Goal: Task Accomplishment & Management: Manage account settings

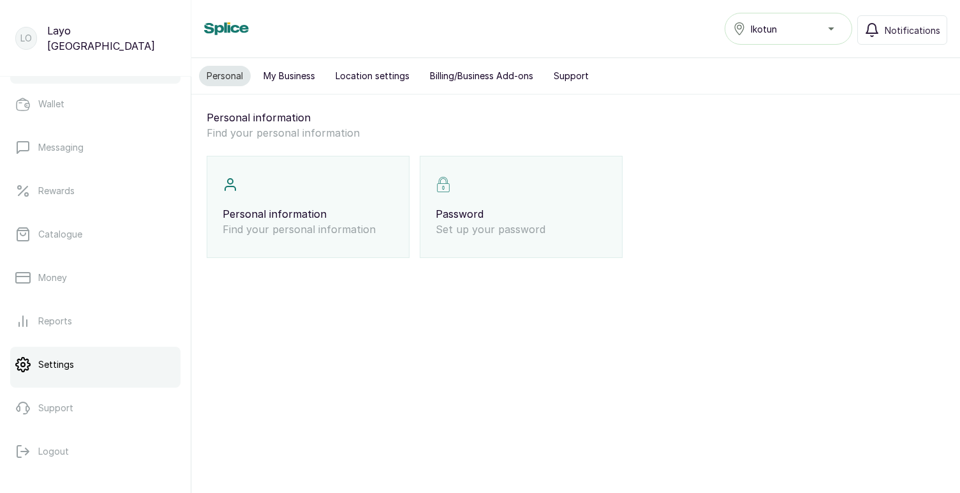
scroll to position [221, 0]
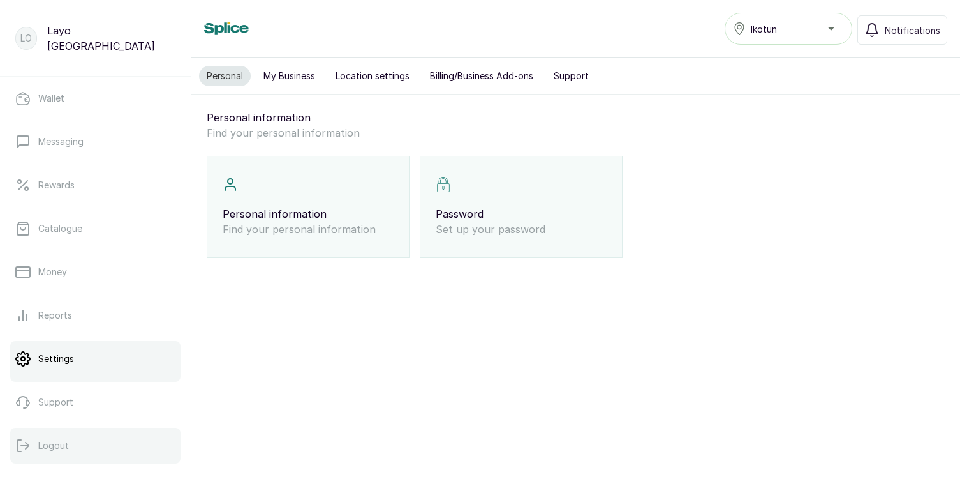
click at [64, 441] on p "Logout" at bounding box center [53, 445] width 31 height 13
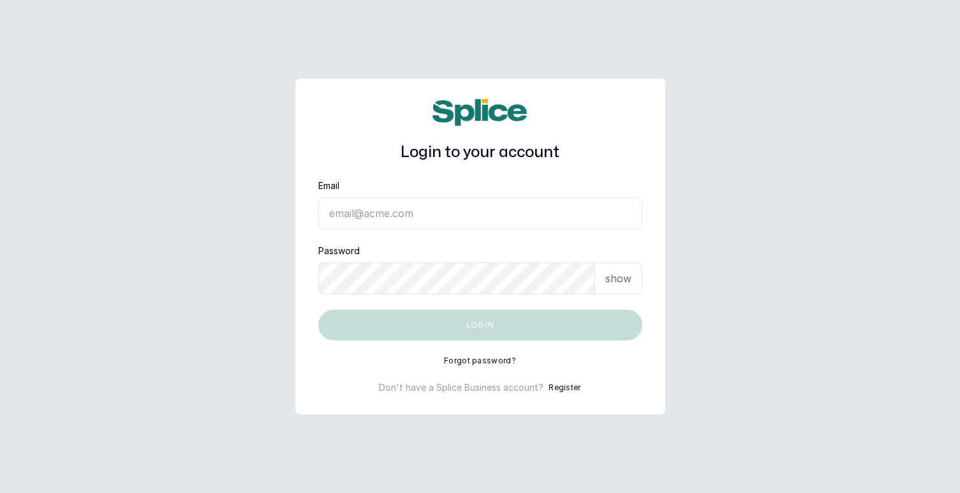
click at [426, 215] on input "Email" at bounding box center [480, 213] width 324 height 32
type input "[EMAIL_ADDRESS][DOMAIN_NAME]"
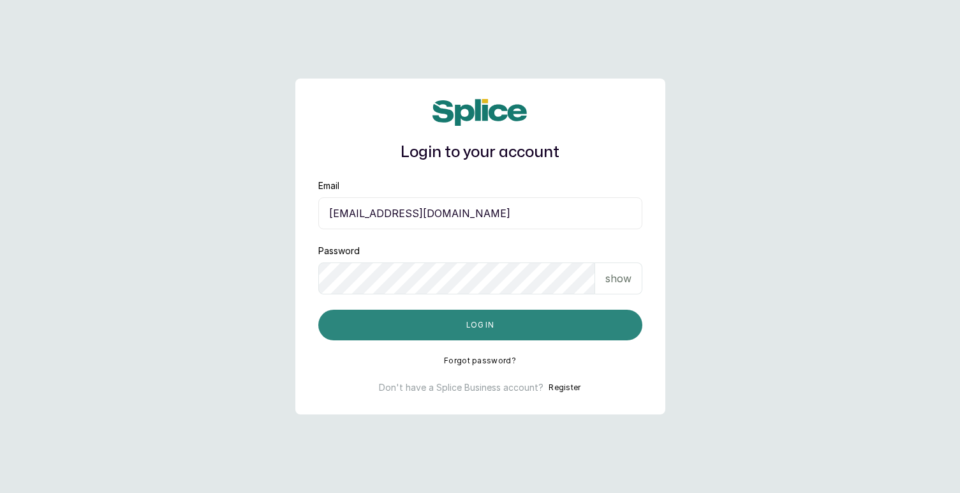
click at [521, 325] on button "Log in" at bounding box center [480, 324] width 324 height 31
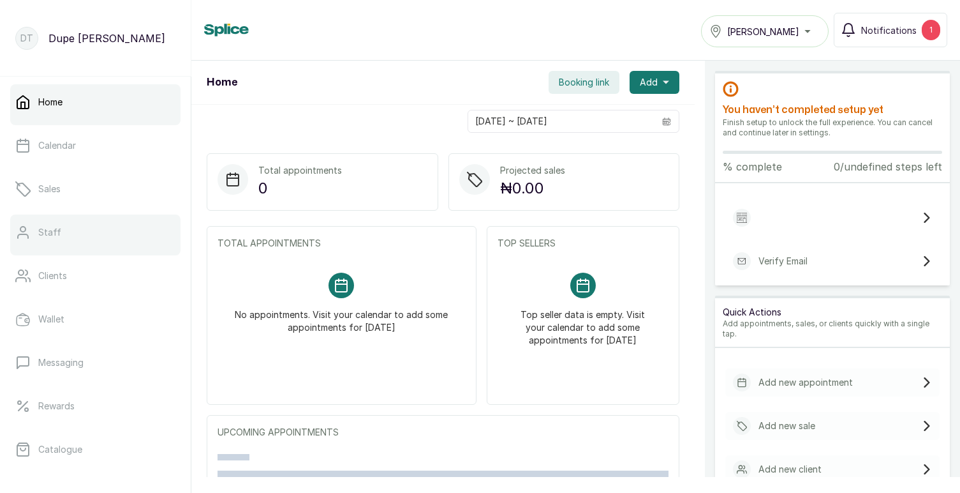
click at [65, 233] on link "Staff" at bounding box center [95, 232] width 170 height 36
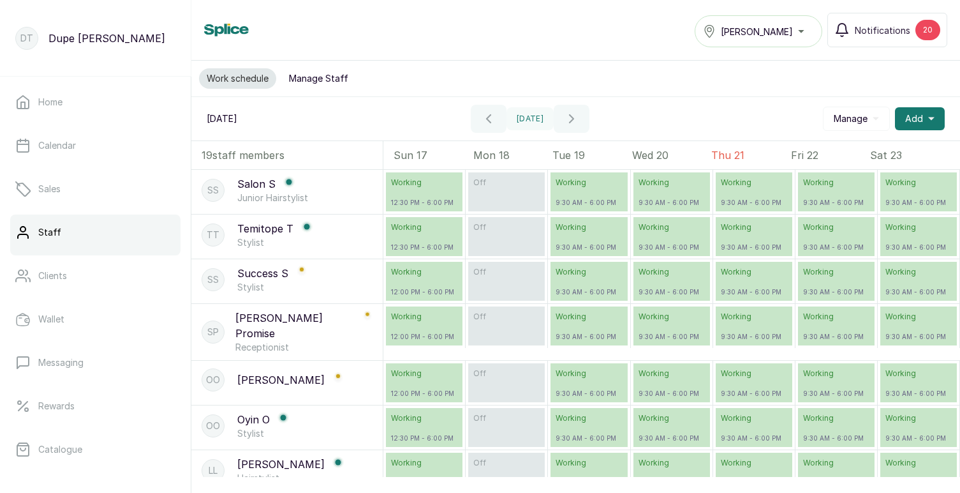
click at [323, 84] on button "Manage Staff" at bounding box center [318, 78] width 75 height 20
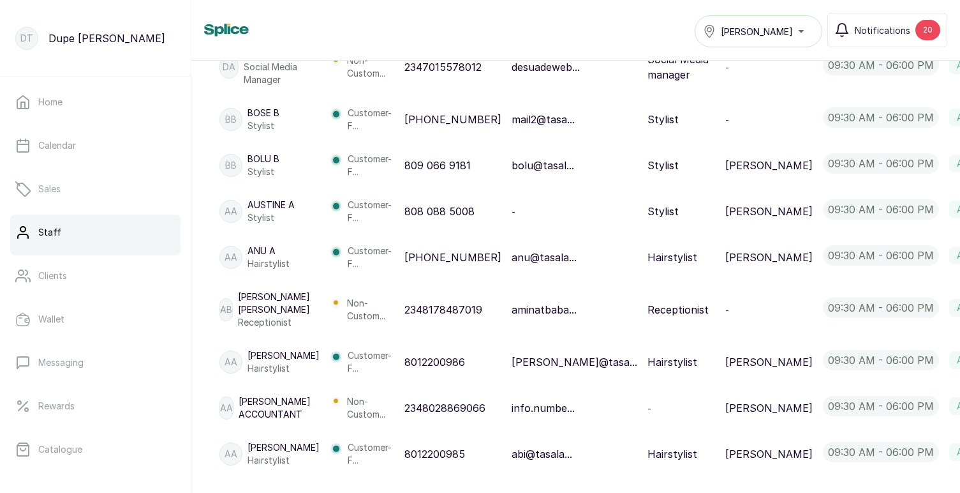
scroll to position [840, 0]
click at [923, 262] on span "Edit" at bounding box center [932, 269] width 19 height 15
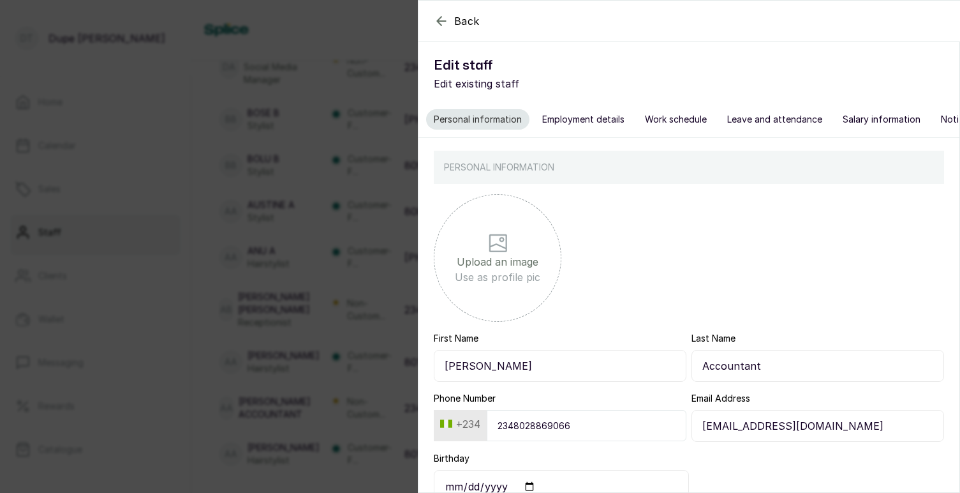
click at [575, 116] on button "Employment details" at bounding box center [584, 119] width 98 height 20
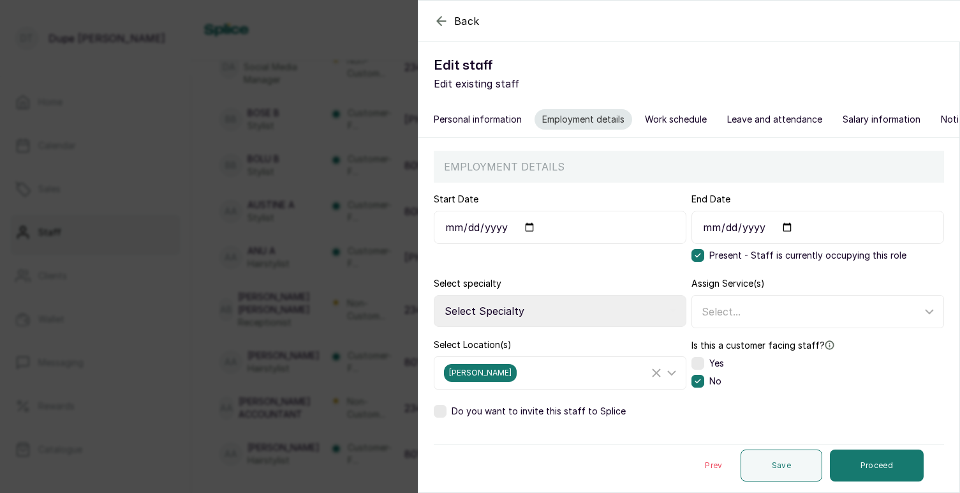
click at [525, 224] on input "Start Date" at bounding box center [560, 227] width 253 height 33
type input "2025-01-01"
click at [575, 308] on select "Select Specialty Accountant Admin Level 1 Admin Level 2 Aesthetic Nurse Aesthet…" at bounding box center [560, 311] width 253 height 32
select select "accountant"
click at [671, 373] on icon at bounding box center [671, 372] width 15 height 15
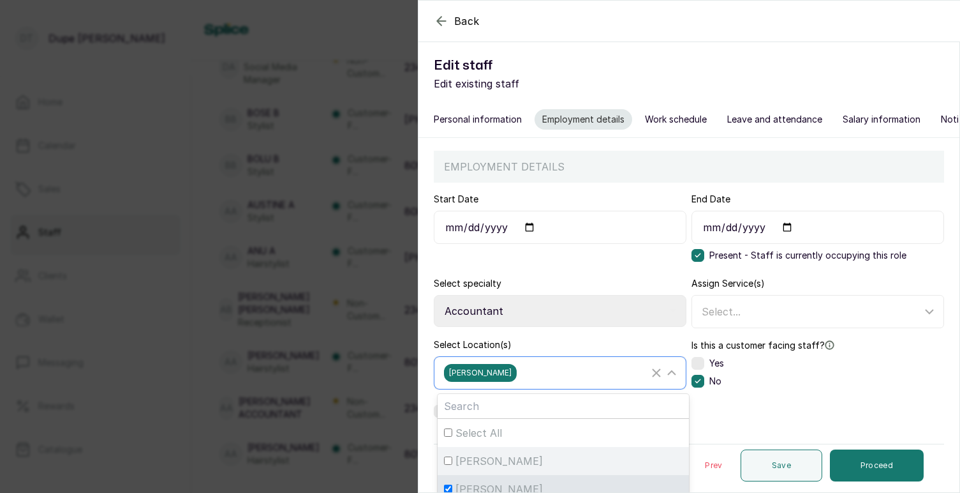
click at [473, 461] on span "Tasala Ikoyi" at bounding box center [499, 460] width 87 height 15
click at [452, 461] on input "Tasala Ikoyi" at bounding box center [448, 460] width 8 height 8
checkbox input "true"
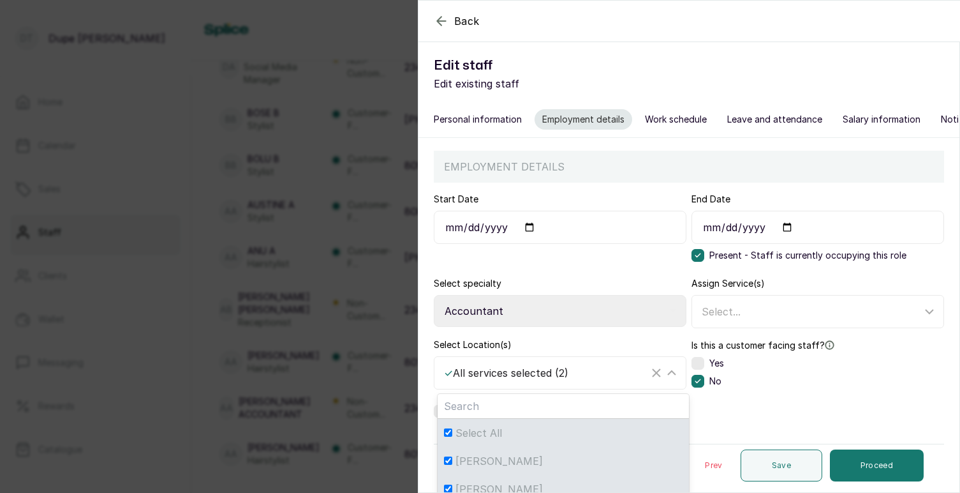
click at [798, 387] on div "Is this a customer facing staff? Do they provide services to customers? Yes No" at bounding box center [818, 363] width 253 height 51
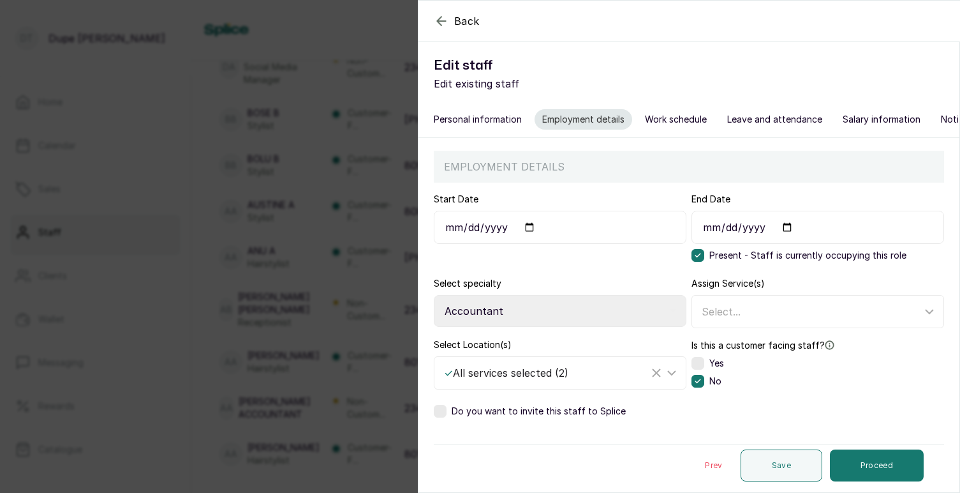
click at [449, 410] on div "Do you want to invite this staff to Splice" at bounding box center [530, 411] width 192 height 13
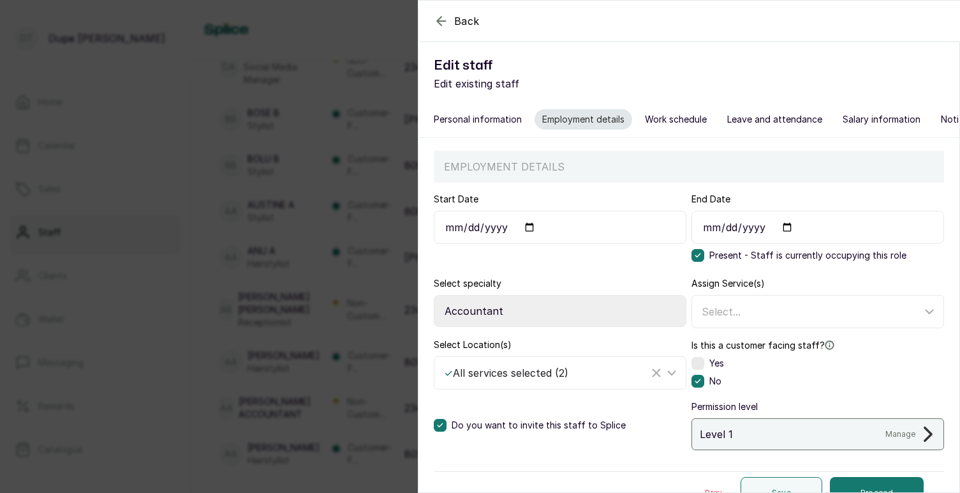
click at [933, 432] on icon at bounding box center [928, 433] width 15 height 15
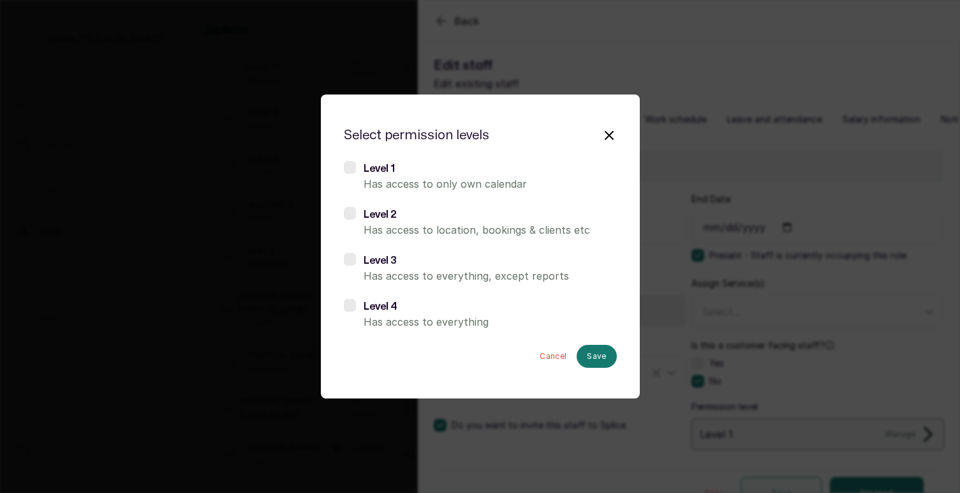
click at [349, 310] on label at bounding box center [350, 305] width 12 height 13
click at [590, 358] on button "Save" at bounding box center [597, 356] width 40 height 23
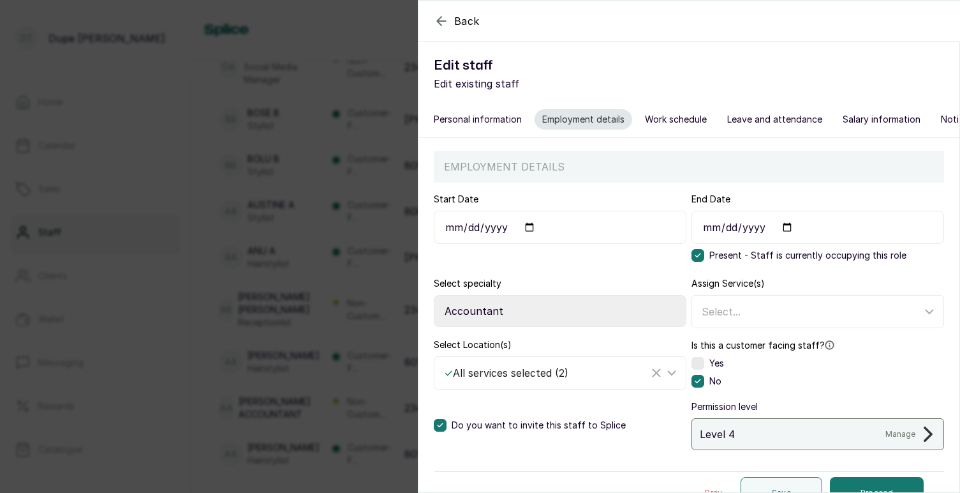
scroll to position [22, 0]
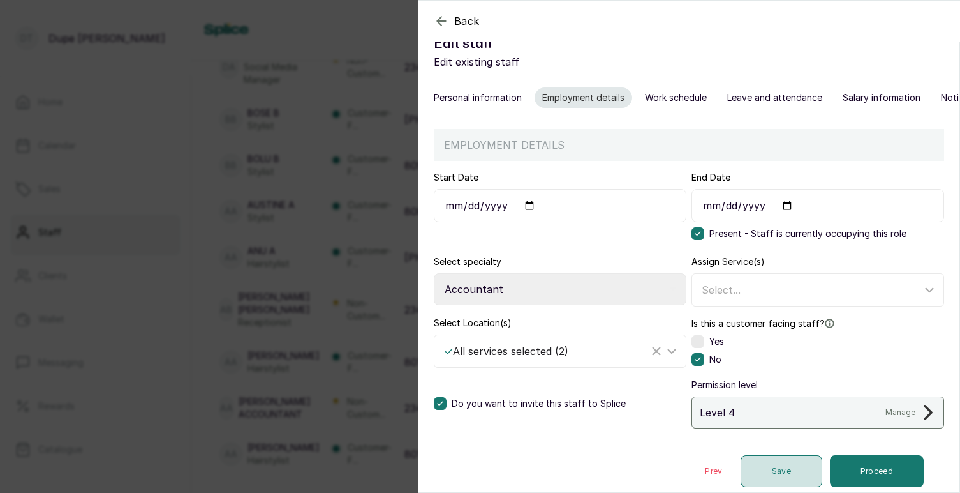
click at [769, 474] on button "Save" at bounding box center [782, 471] width 82 height 32
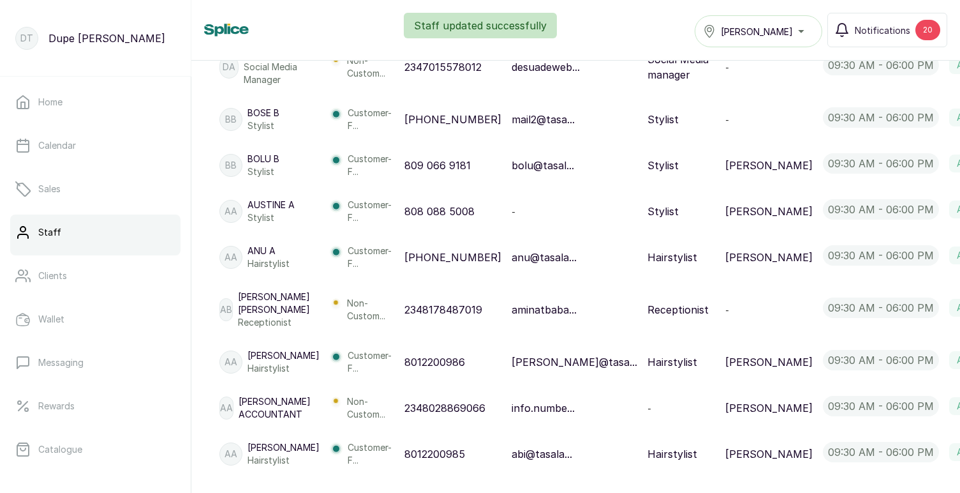
scroll to position [848, 0]
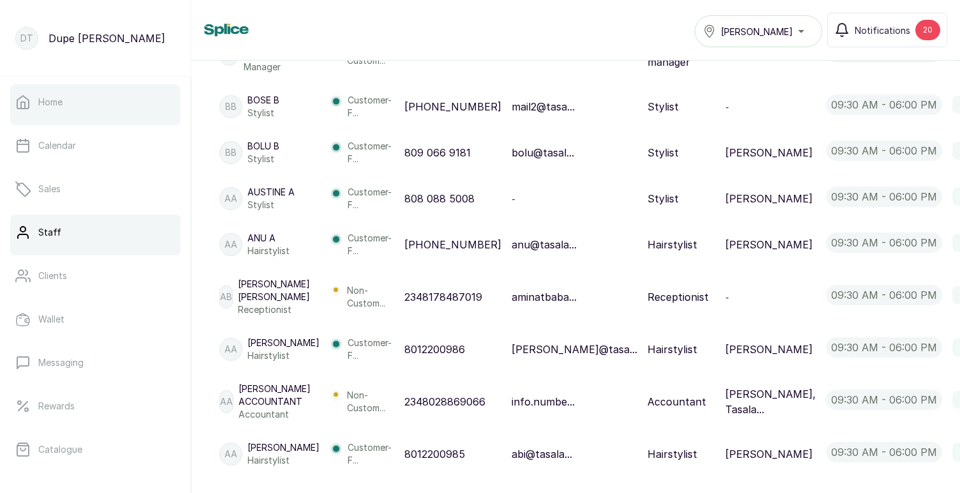
click at [55, 99] on p "Home" at bounding box center [50, 102] width 24 height 13
